Goal: Task Accomplishment & Management: Use online tool/utility

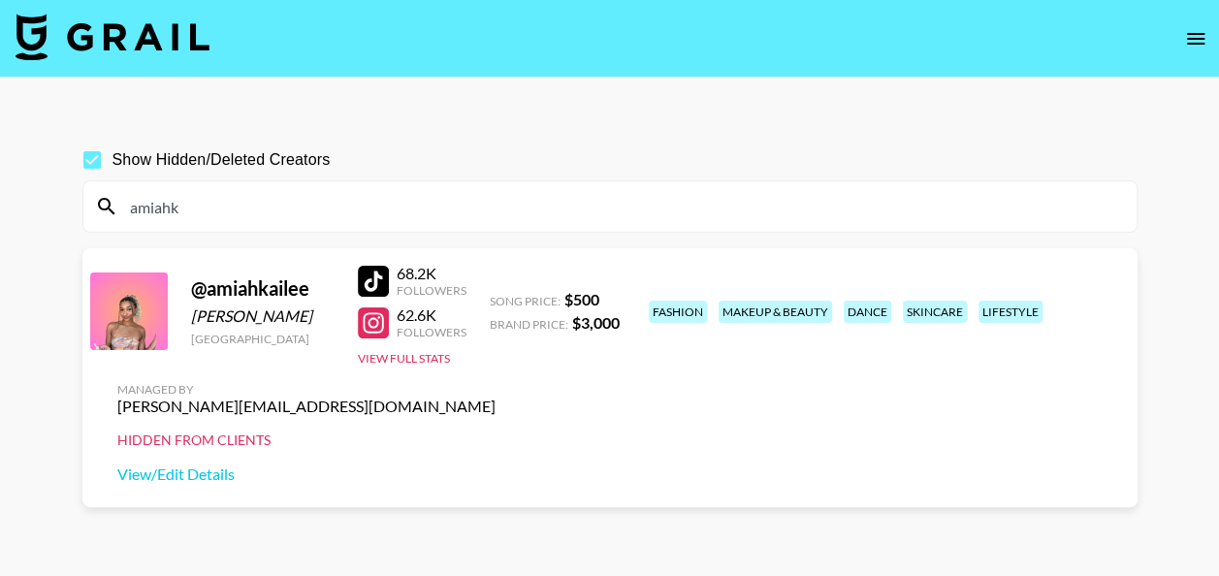
click at [580, 218] on input "amiahk" at bounding box center [621, 206] width 1006 height 31
drag, startPoint x: 580, startPoint y: 218, endPoint x: 128, endPoint y: 206, distance: 452.0
click at [128, 206] on input "amiahk" at bounding box center [621, 206] width 1006 height 31
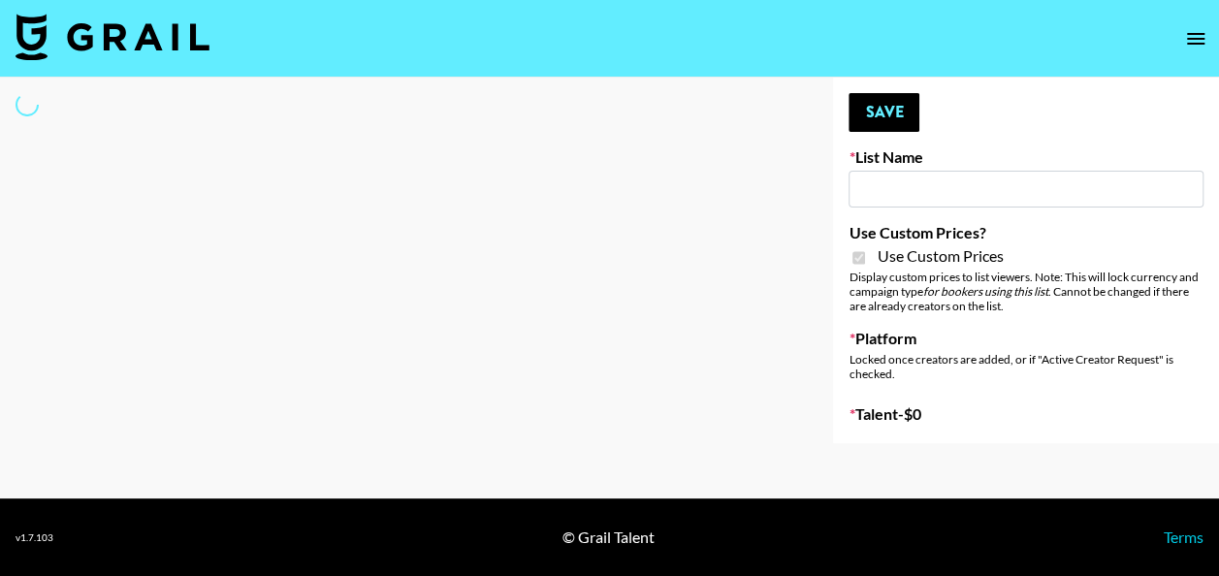
type input "App Install"
checkbox input "true"
select select "Brand"
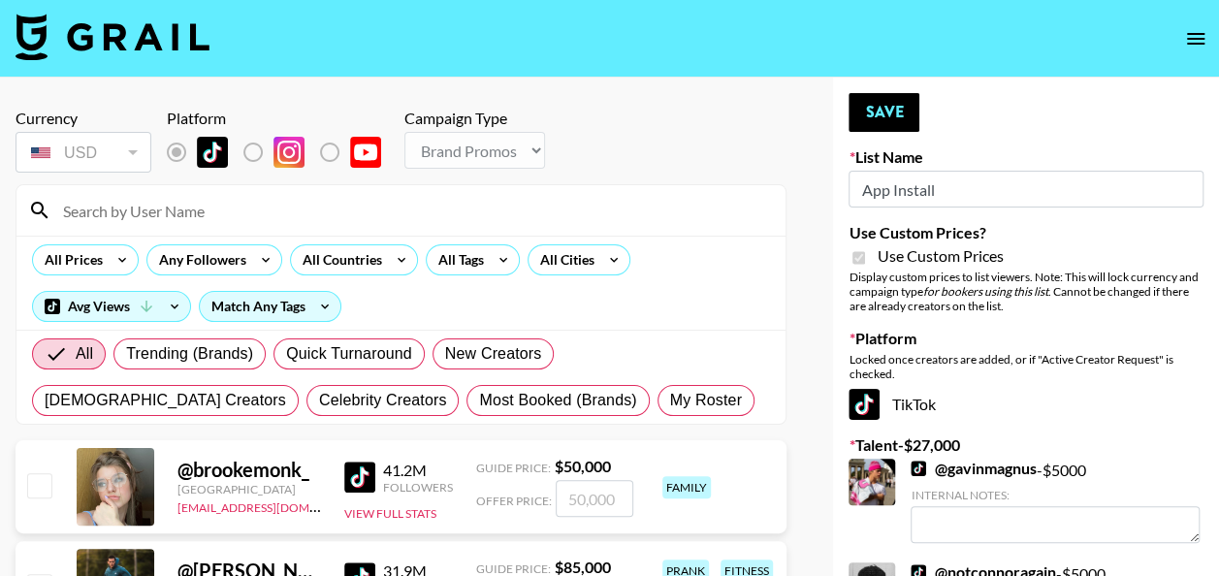
click at [448, 223] on input at bounding box center [412, 210] width 722 height 31
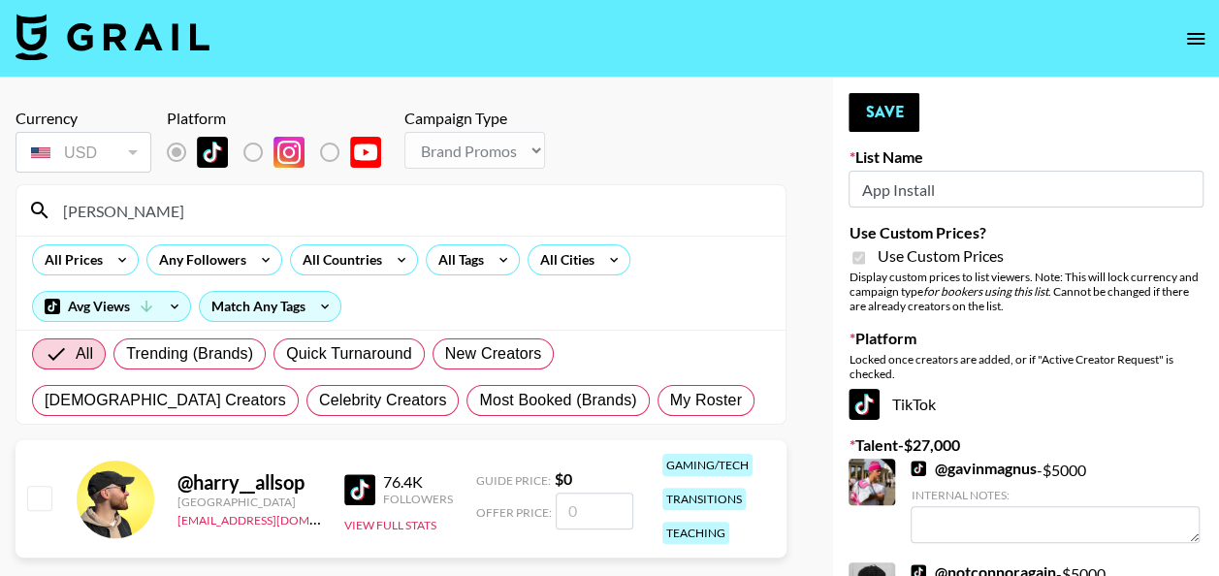
type input "[PERSON_NAME]"
click at [593, 517] on input "number" at bounding box center [595, 511] width 78 height 37
checkbox input "true"
type input "2000"
click at [879, 108] on button "Save" at bounding box center [883, 112] width 71 height 39
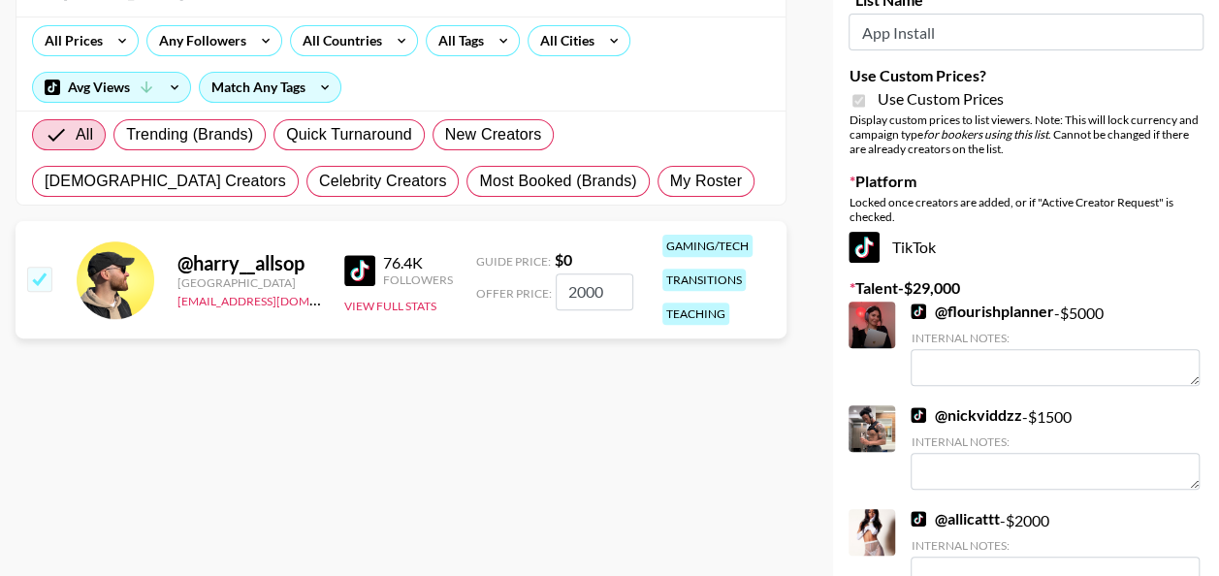
scroll to position [213, 0]
